Goal: Navigation & Orientation: Find specific page/section

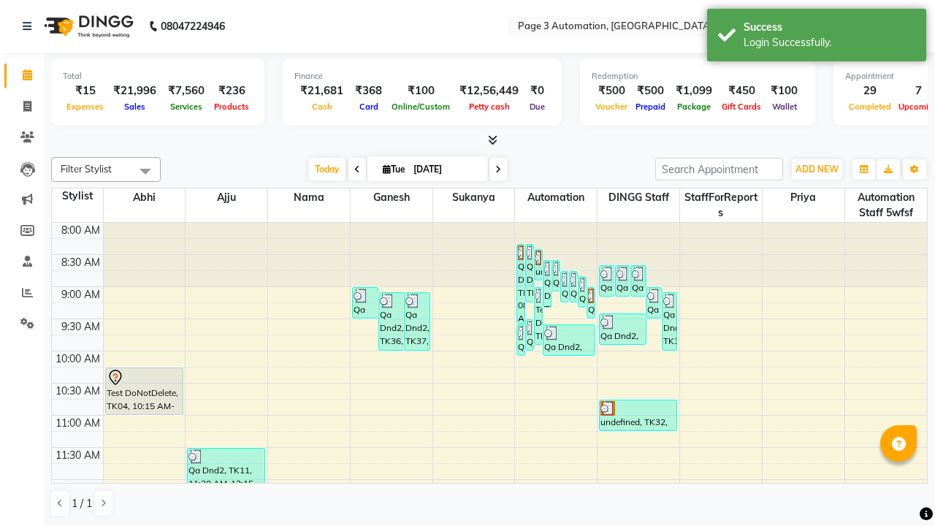
scroll to position [1, 0]
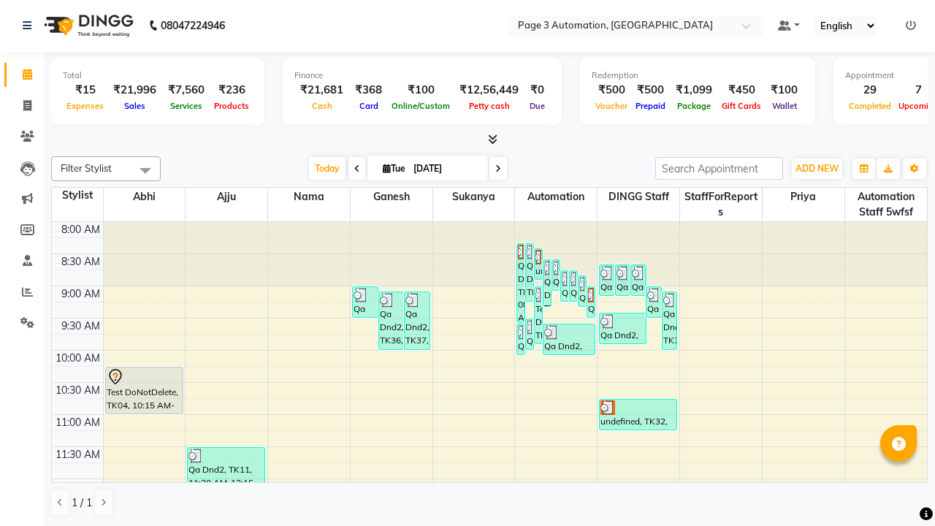
click at [911, 25] on icon at bounding box center [911, 25] width 10 height 10
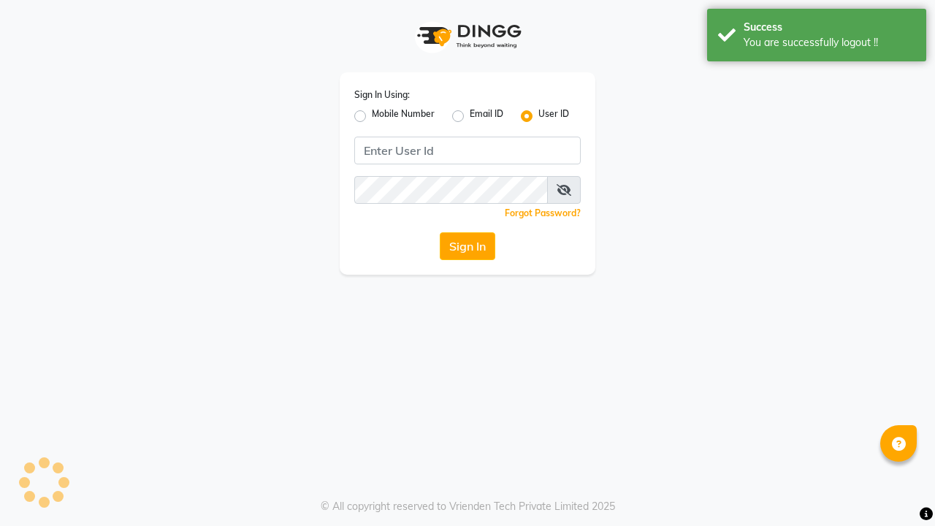
scroll to position [0, 0]
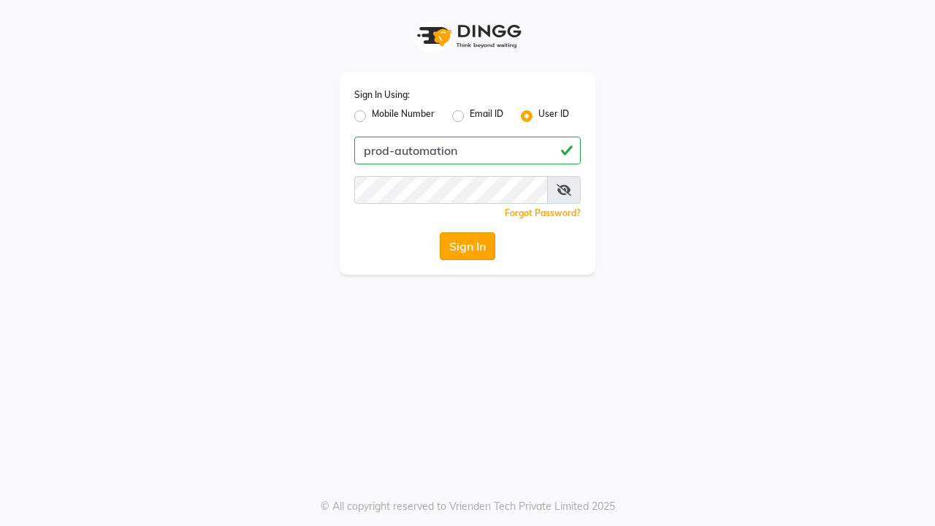
click at [467, 246] on button "Sign In" at bounding box center [468, 246] width 56 height 28
